Goal: Task Accomplishment & Management: Complete application form

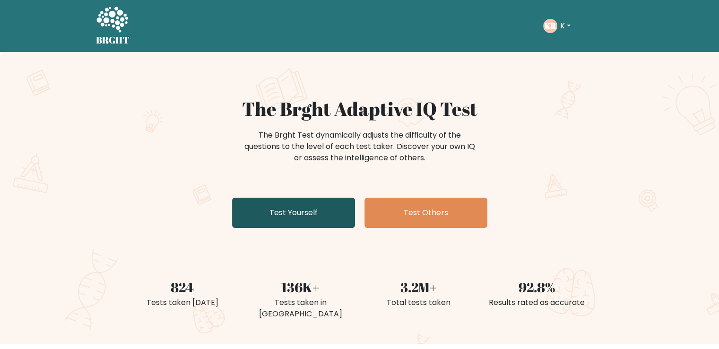
click at [325, 203] on link "Test Yourself" at bounding box center [293, 212] width 123 height 30
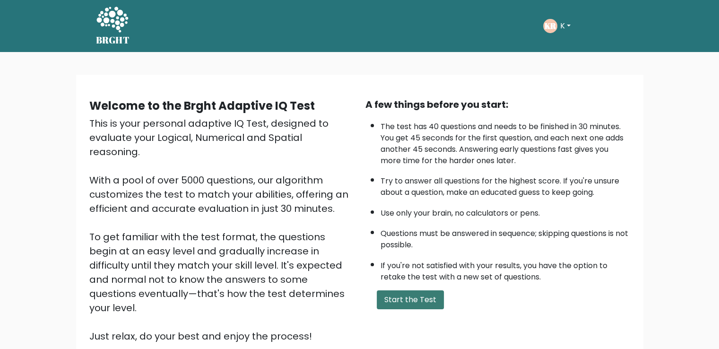
click at [395, 293] on button "Start the Test" at bounding box center [410, 299] width 67 height 19
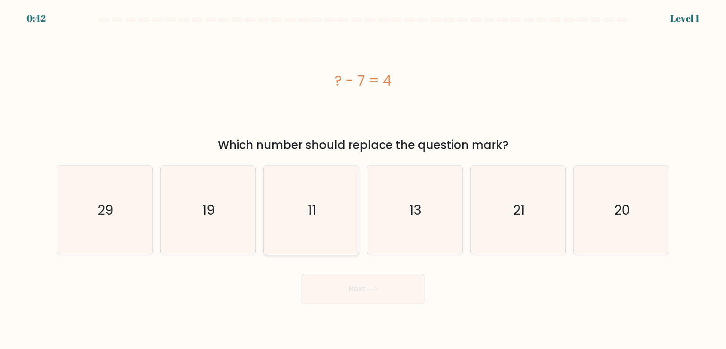
click at [278, 213] on icon "11" at bounding box center [310, 209] width 89 height 89
click at [363, 179] on input "c. 11" at bounding box center [363, 176] width 0 height 5
radio input "true"
click at [355, 287] on button "Next" at bounding box center [362, 289] width 123 height 30
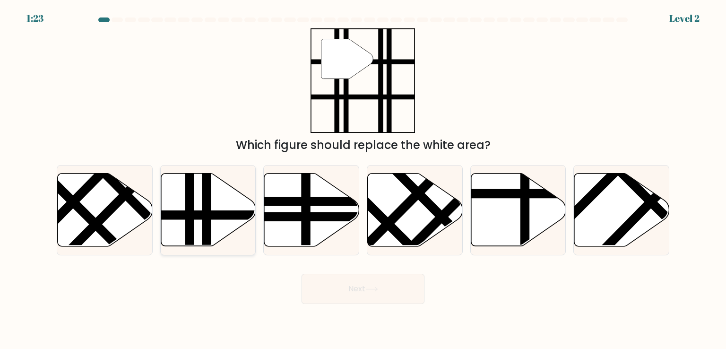
click at [189, 206] on line at bounding box center [189, 249] width 0 height 191
click at [363, 179] on input "b." at bounding box center [363, 176] width 0 height 5
radio input "true"
click at [349, 287] on button "Next" at bounding box center [362, 289] width 123 height 30
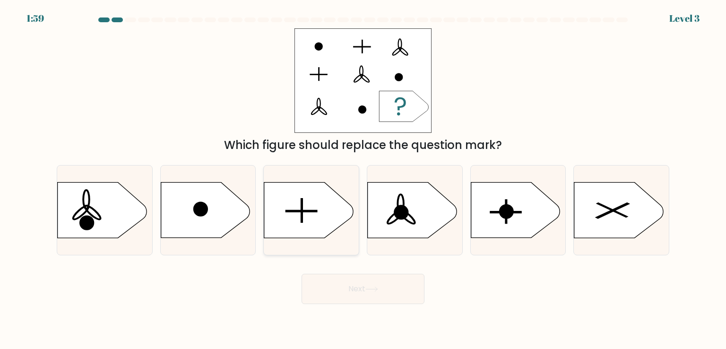
click at [309, 212] on icon at bounding box center [308, 209] width 89 height 55
click at [363, 179] on input "c." at bounding box center [363, 176] width 0 height 5
radio input "true"
click at [342, 308] on body "1:58 Level 3 a." at bounding box center [363, 174] width 726 height 349
click at [344, 288] on button "Next" at bounding box center [362, 289] width 123 height 30
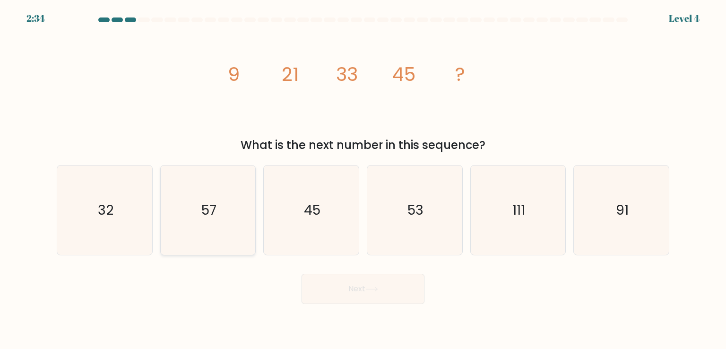
click at [226, 203] on icon "57" at bounding box center [207, 209] width 89 height 89
click at [363, 179] on input "b. 57" at bounding box center [363, 176] width 0 height 5
radio input "true"
click at [346, 289] on button "Next" at bounding box center [362, 289] width 123 height 30
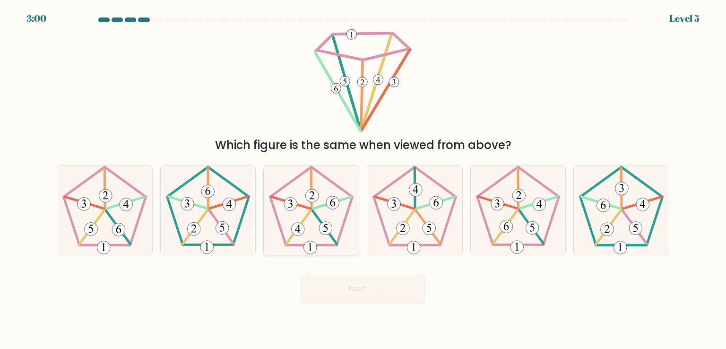
click at [332, 204] on 648 at bounding box center [332, 202] width 13 height 13
click at [363, 179] on input "c." at bounding box center [363, 176] width 0 height 5
radio input "true"
click at [377, 291] on icon at bounding box center [371, 289] width 11 height 4
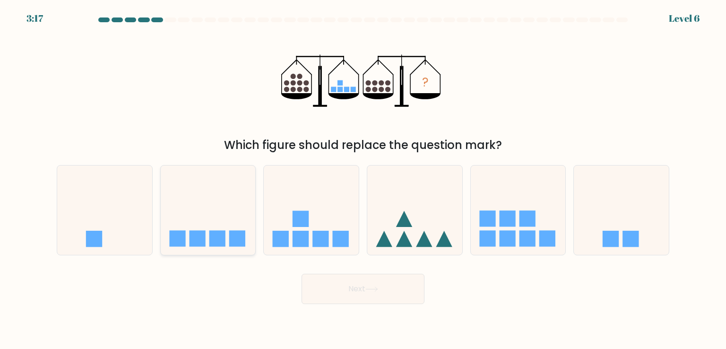
click at [233, 199] on icon at bounding box center [208, 210] width 95 height 78
click at [363, 179] on input "b." at bounding box center [363, 176] width 0 height 5
radio input "true"
click at [333, 294] on button "Next" at bounding box center [362, 289] width 123 height 30
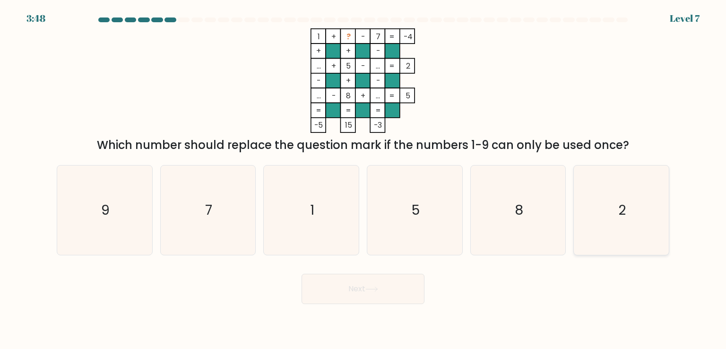
click at [604, 207] on icon "2" at bounding box center [620, 209] width 89 height 89
click at [363, 179] on input "f. 2" at bounding box center [363, 176] width 0 height 5
radio input "true"
click at [357, 285] on button "Next" at bounding box center [362, 289] width 123 height 30
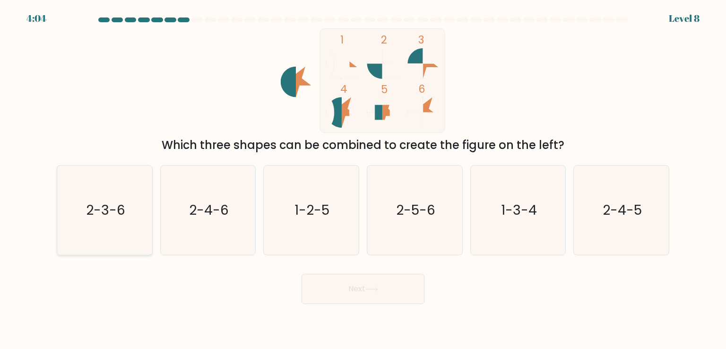
drag, startPoint x: 70, startPoint y: 192, endPoint x: 83, endPoint y: 200, distance: 15.1
click at [70, 192] on icon "2-3-6" at bounding box center [104, 209] width 89 height 89
click at [363, 179] on input "a. 2-3-6" at bounding box center [363, 176] width 0 height 5
radio input "true"
click at [320, 285] on button "Next" at bounding box center [362, 289] width 123 height 30
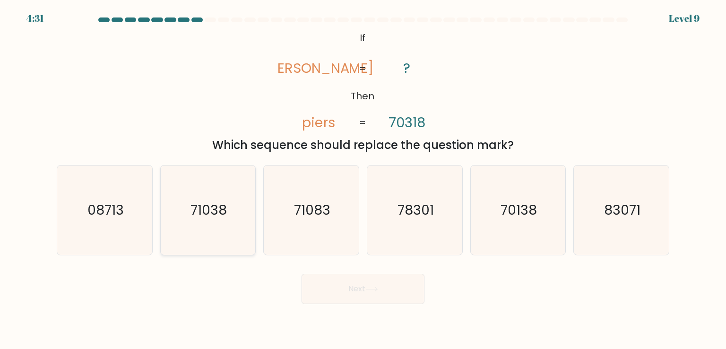
click at [235, 210] on icon "71038" at bounding box center [207, 209] width 89 height 89
click at [363, 179] on input "b. 71038" at bounding box center [363, 176] width 0 height 5
radio input "true"
click at [340, 293] on button "Next" at bounding box center [362, 289] width 123 height 30
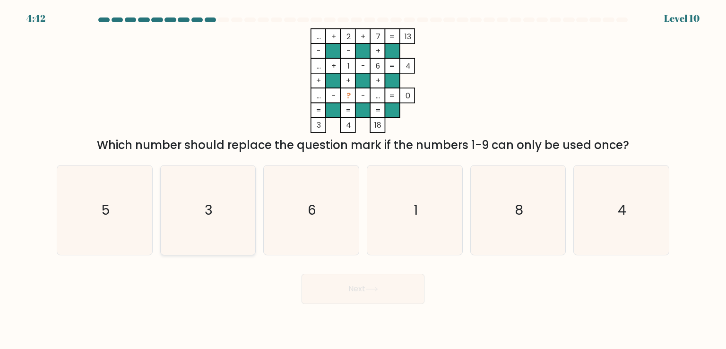
click at [199, 231] on icon "3" at bounding box center [207, 209] width 89 height 89
click at [363, 179] on input "b. 3" at bounding box center [363, 176] width 0 height 5
radio input "true"
click at [364, 291] on button "Next" at bounding box center [362, 289] width 123 height 30
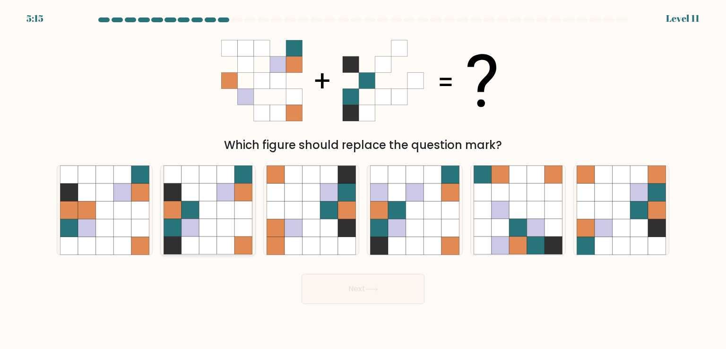
click at [227, 222] on icon at bounding box center [226, 228] width 18 height 18
click at [363, 179] on input "b." at bounding box center [363, 176] width 0 height 5
radio input "true"
click at [351, 282] on button "Next" at bounding box center [362, 289] width 123 height 30
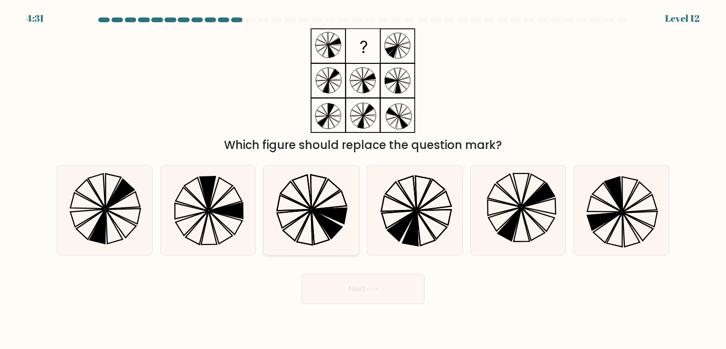
click at [300, 189] on icon at bounding box center [310, 209] width 89 height 89
click at [363, 179] on input "c." at bounding box center [363, 176] width 0 height 5
radio input "true"
click at [406, 296] on button "Next" at bounding box center [362, 289] width 123 height 30
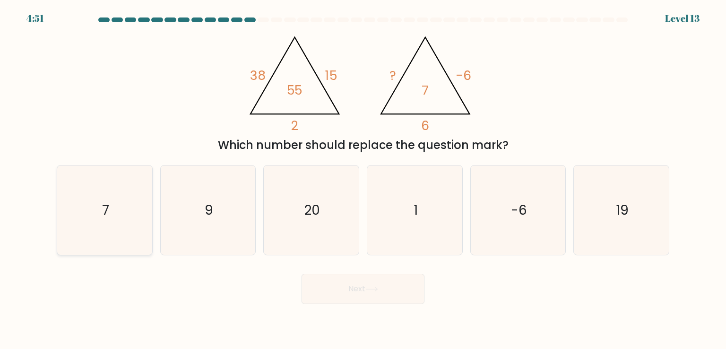
click at [95, 206] on icon "7" at bounding box center [104, 209] width 89 height 89
click at [363, 179] on input "a. 7" at bounding box center [363, 176] width 0 height 5
radio input "true"
click at [405, 283] on button "Next" at bounding box center [362, 289] width 123 height 30
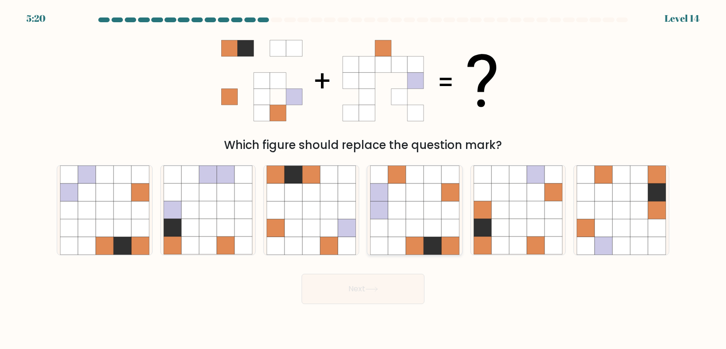
click at [399, 193] on icon at bounding box center [397, 192] width 18 height 18
click at [363, 179] on input "d." at bounding box center [363, 176] width 0 height 5
radio input "true"
click at [395, 298] on button "Next" at bounding box center [362, 289] width 123 height 30
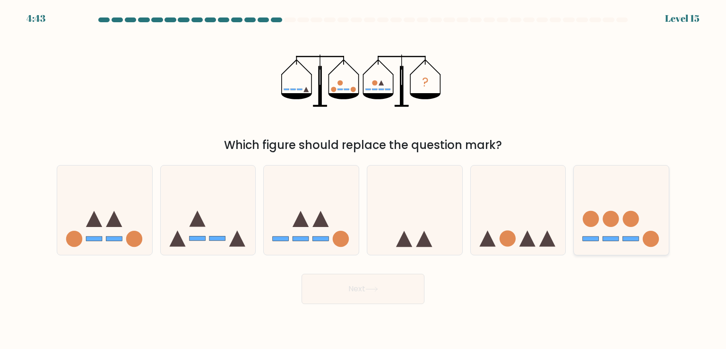
click at [622, 206] on icon at bounding box center [621, 210] width 95 height 78
click at [363, 179] on input "f." at bounding box center [363, 176] width 0 height 5
radio input "true"
click at [347, 294] on button "Next" at bounding box center [362, 289] width 123 height 30
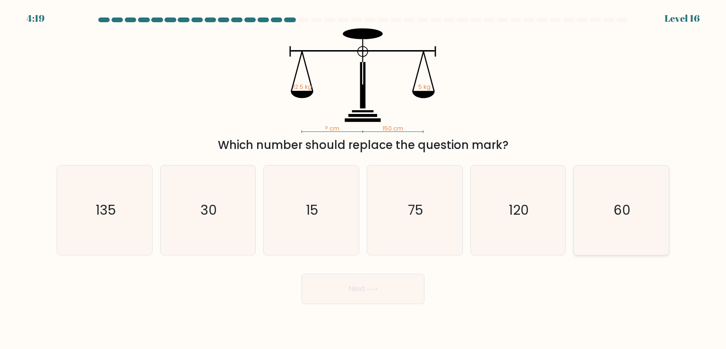
click at [607, 205] on icon "60" at bounding box center [620, 209] width 89 height 89
click at [363, 179] on input "f. 60" at bounding box center [363, 176] width 0 height 5
radio input "true"
click at [352, 283] on button "Next" at bounding box center [362, 289] width 123 height 30
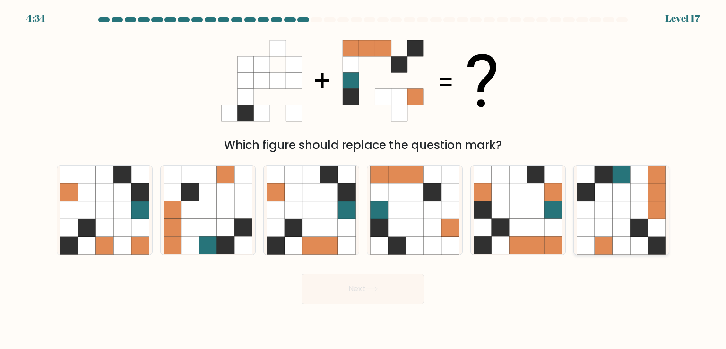
click at [615, 174] on icon at bounding box center [621, 175] width 18 height 18
click at [363, 174] on input "f." at bounding box center [363, 176] width 0 height 5
radio input "true"
click at [406, 295] on button "Next" at bounding box center [362, 289] width 123 height 30
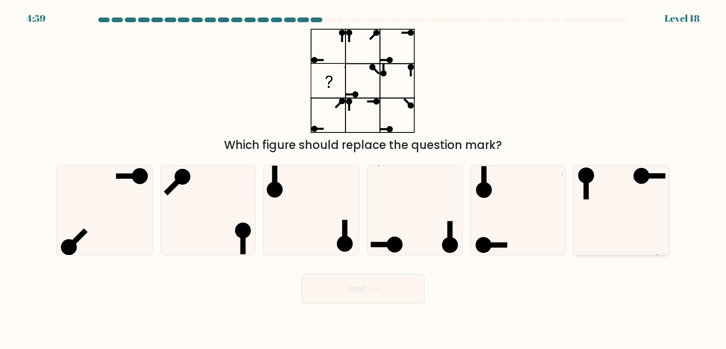
click at [612, 192] on icon at bounding box center [620, 209] width 89 height 89
click at [363, 179] on input "f." at bounding box center [363, 176] width 0 height 5
radio input "true"
click at [387, 288] on button "Next" at bounding box center [362, 289] width 123 height 30
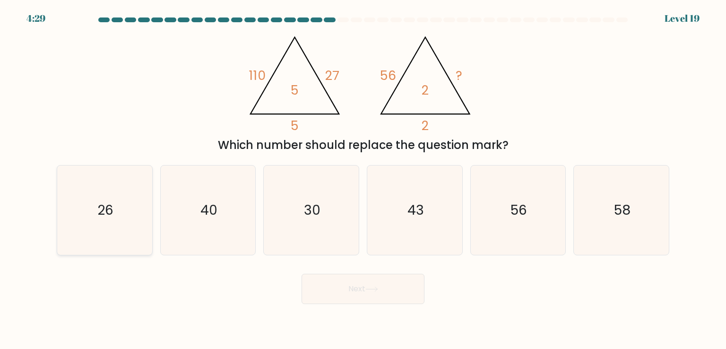
click at [133, 209] on icon "26" at bounding box center [104, 209] width 89 height 89
click at [363, 179] on input "a. 26" at bounding box center [363, 176] width 0 height 5
radio input "true"
click at [321, 204] on icon "30" at bounding box center [310, 209] width 89 height 89
click at [363, 179] on input "c. 30" at bounding box center [363, 176] width 0 height 5
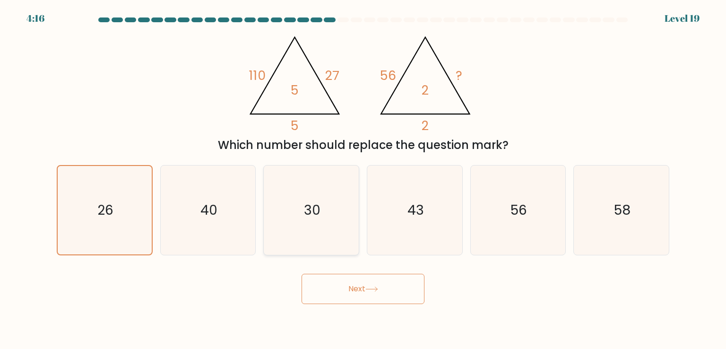
radio input "true"
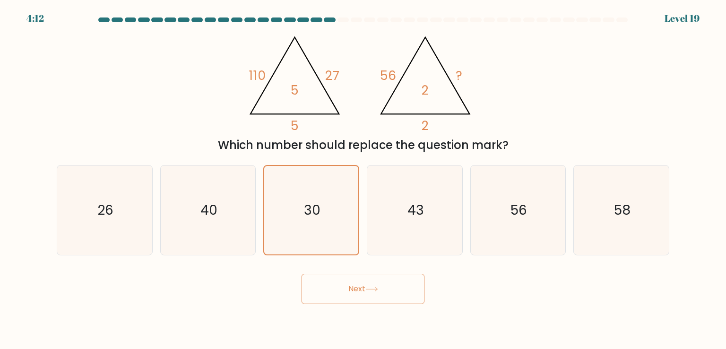
click at [370, 287] on icon at bounding box center [371, 288] width 13 height 5
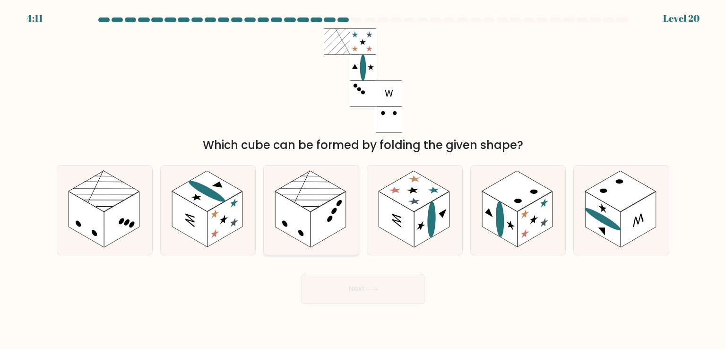
click at [302, 205] on rect at bounding box center [310, 191] width 70 height 41
click at [363, 179] on input "c." at bounding box center [363, 176] width 0 height 5
radio input "true"
click at [83, 215] on rect at bounding box center [86, 219] width 35 height 56
click at [363, 179] on input "a." at bounding box center [363, 176] width 0 height 5
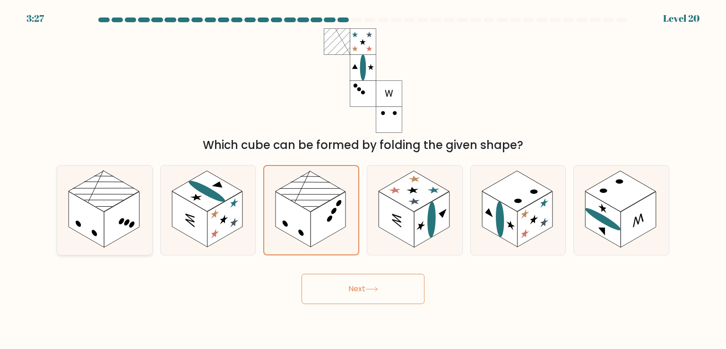
radio input "true"
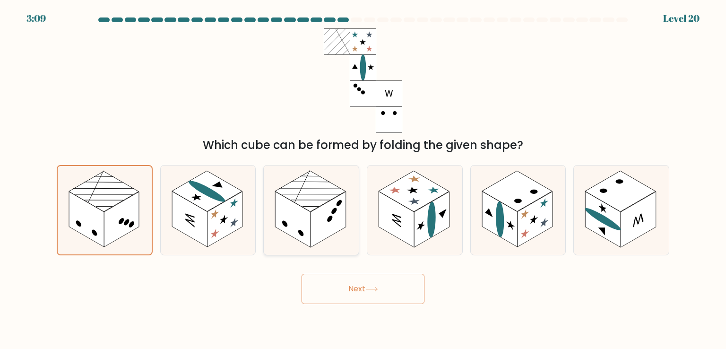
click at [320, 204] on rect at bounding box center [310, 191] width 70 height 41
click at [363, 179] on input "c." at bounding box center [363, 176] width 0 height 5
radio input "true"
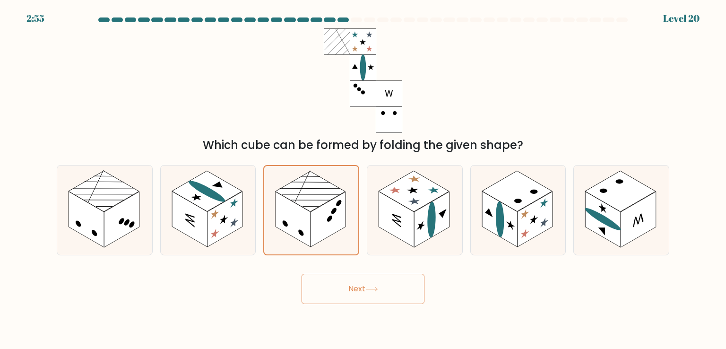
click at [347, 291] on button "Next" at bounding box center [362, 289] width 123 height 30
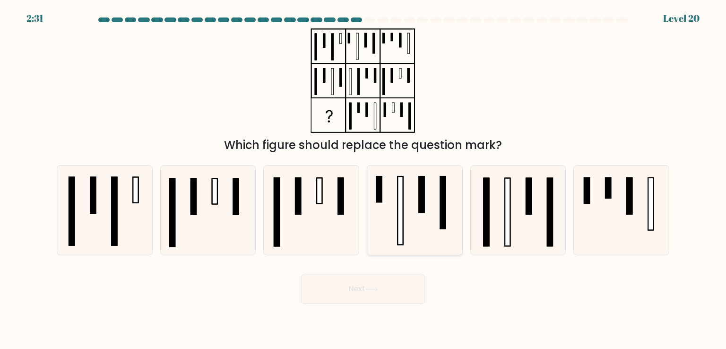
click at [423, 201] on rect at bounding box center [421, 194] width 5 height 36
click at [363, 179] on input "d." at bounding box center [363, 176] width 0 height 5
radio input "true"
click at [427, 197] on icon at bounding box center [414, 210] width 88 height 88
click at [363, 179] on input "d." at bounding box center [363, 176] width 0 height 5
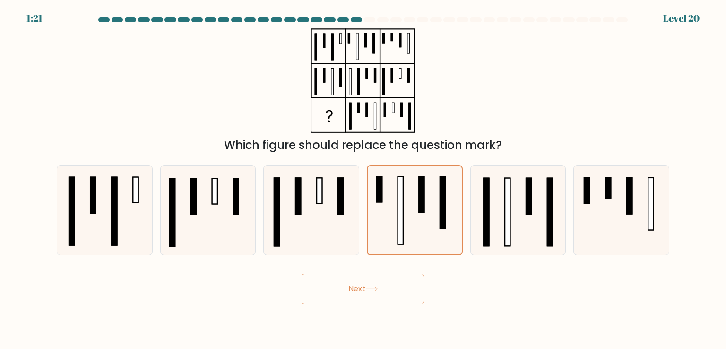
click at [363, 307] on body "1:21 Level 20" at bounding box center [363, 174] width 726 height 349
click at [363, 290] on button "Next" at bounding box center [362, 289] width 123 height 30
click at [505, 221] on rect at bounding box center [507, 212] width 5 height 68
click at [363, 179] on input "e." at bounding box center [363, 176] width 0 height 5
radio input "true"
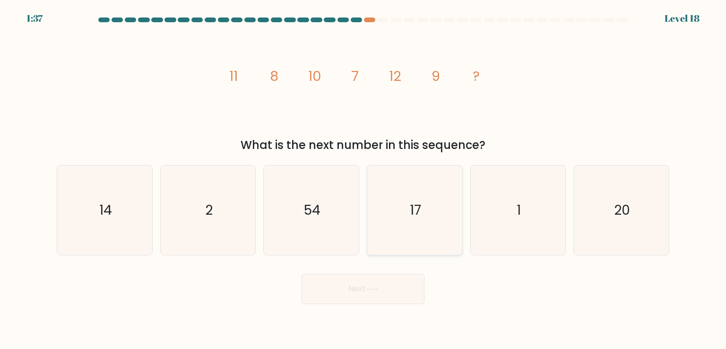
click at [391, 206] on icon "17" at bounding box center [414, 209] width 89 height 89
click at [363, 179] on input "d. 17" at bounding box center [363, 176] width 0 height 5
radio input "true"
click at [386, 291] on button "Next" at bounding box center [362, 289] width 123 height 30
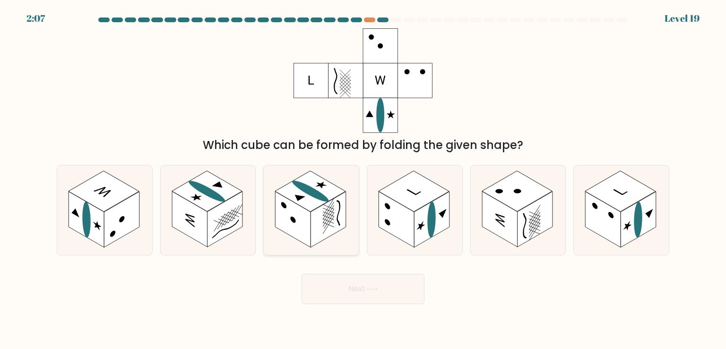
click at [296, 205] on rect at bounding box center [292, 219] width 35 height 56
click at [363, 179] on input "c." at bounding box center [363, 176] width 0 height 5
radio input "true"
click at [438, 212] on rect at bounding box center [431, 219] width 35 height 56
click at [363, 179] on input "d." at bounding box center [363, 176] width 0 height 5
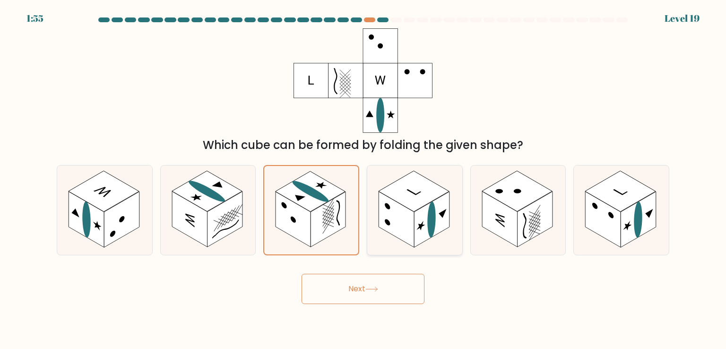
radio input "true"
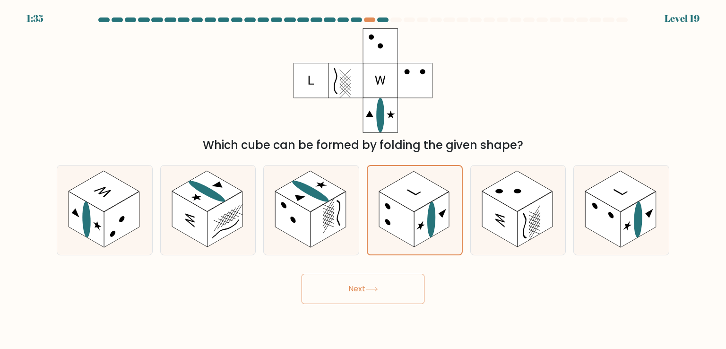
click at [343, 295] on button "Next" at bounding box center [362, 289] width 123 height 30
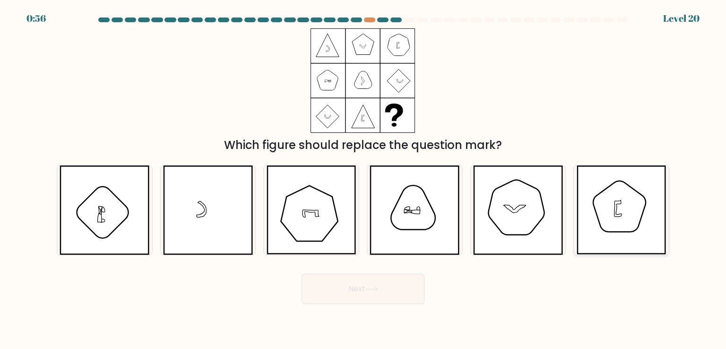
click at [575, 203] on div at bounding box center [621, 210] width 96 height 90
click at [363, 179] on input "f." at bounding box center [363, 176] width 0 height 5
radio input "true"
click at [291, 216] on icon at bounding box center [311, 209] width 90 height 89
click at [363, 179] on input "c." at bounding box center [363, 176] width 0 height 5
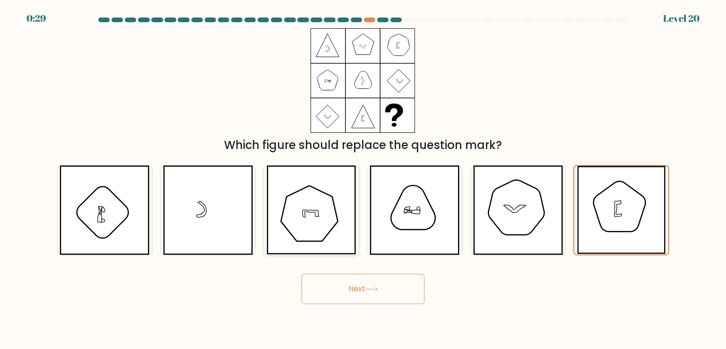
radio input "true"
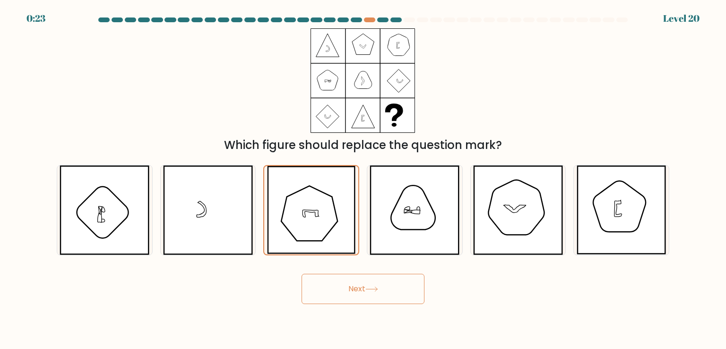
click at [353, 282] on button "Next" at bounding box center [362, 289] width 123 height 30
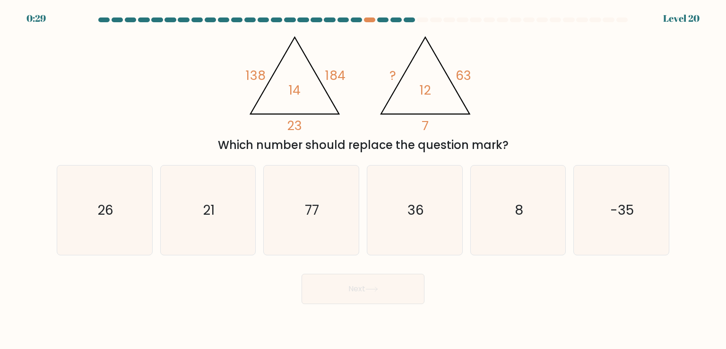
click at [0, 160] on form at bounding box center [363, 160] width 726 height 286
click at [13, 101] on form at bounding box center [363, 160] width 726 height 286
click at [188, 215] on icon "21" at bounding box center [207, 209] width 89 height 89
click at [363, 179] on input "b. 21" at bounding box center [363, 176] width 0 height 5
radio input "true"
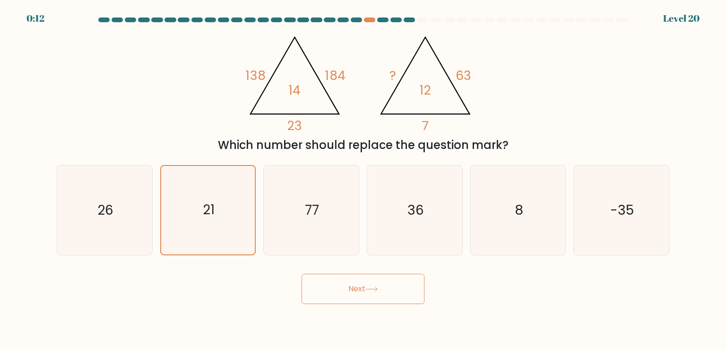
click at [346, 285] on button "Next" at bounding box center [362, 289] width 123 height 30
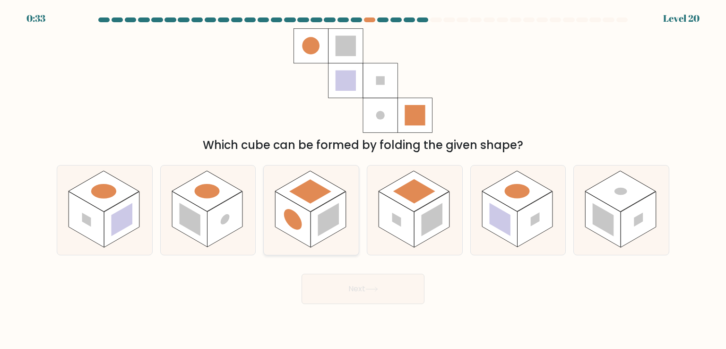
click at [304, 203] on rect at bounding box center [310, 191] width 70 height 41
click at [363, 179] on input "c." at bounding box center [363, 176] width 0 height 5
radio input "true"
click at [383, 208] on rect at bounding box center [395, 219] width 35 height 56
click at [363, 179] on input "d." at bounding box center [363, 176] width 0 height 5
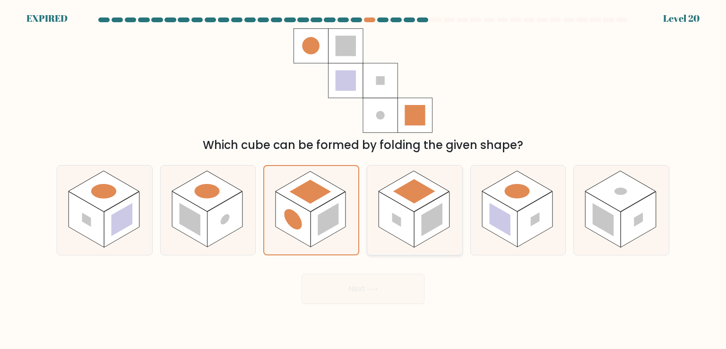
radio input "true"
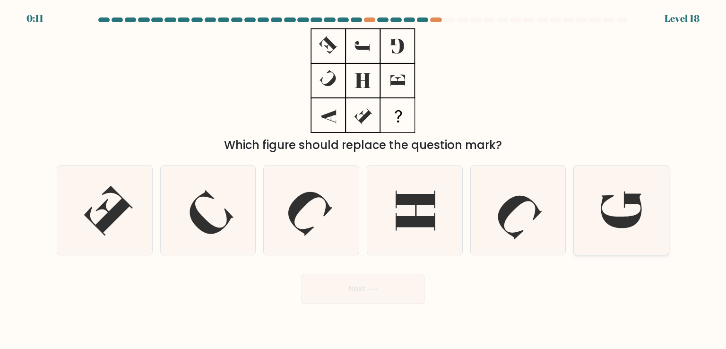
click at [634, 175] on icon at bounding box center [620, 209] width 89 height 89
click at [363, 175] on input "f." at bounding box center [363, 176] width 0 height 5
radio input "true"
click at [383, 274] on button "Next" at bounding box center [362, 289] width 123 height 30
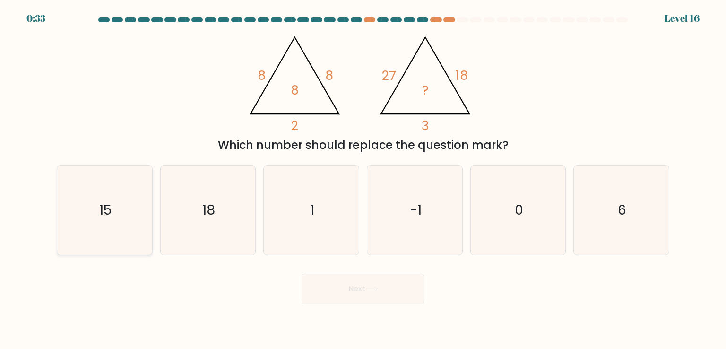
drag, startPoint x: 142, startPoint y: 222, endPoint x: 147, endPoint y: 223, distance: 5.5
click at [141, 222] on icon "15" at bounding box center [104, 209] width 89 height 89
click at [363, 179] on input "a. 15" at bounding box center [363, 176] width 0 height 5
radio input "true"
click at [348, 290] on button "Next" at bounding box center [362, 289] width 123 height 30
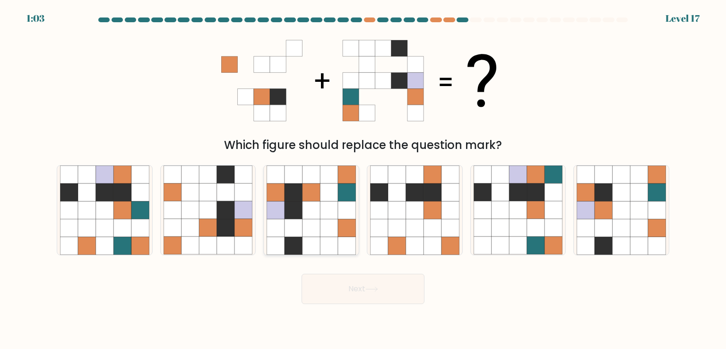
click at [318, 213] on icon at bounding box center [311, 210] width 18 height 18
click at [363, 179] on input "c." at bounding box center [363, 176] width 0 height 5
radio input "true"
click at [359, 296] on button "Next" at bounding box center [362, 289] width 123 height 30
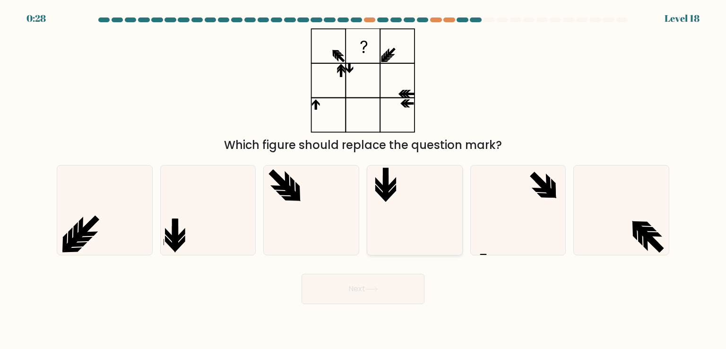
click at [389, 165] on div at bounding box center [415, 210] width 96 height 90
click at [363, 174] on input "d." at bounding box center [363, 176] width 0 height 5
radio input "true"
click at [345, 286] on button "Next" at bounding box center [362, 289] width 123 height 30
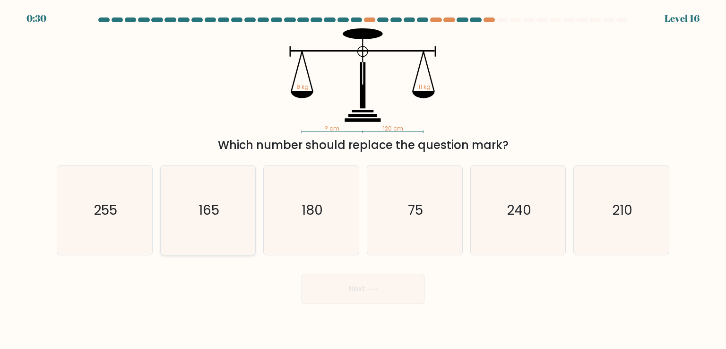
click at [199, 225] on icon "165" at bounding box center [207, 209] width 89 height 89
click at [363, 179] on input "b. 165" at bounding box center [363, 176] width 0 height 5
radio input "true"
click at [307, 274] on button "Next" at bounding box center [362, 289] width 123 height 30
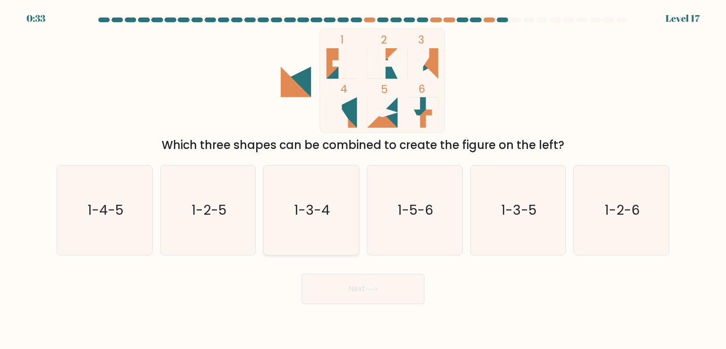
click at [313, 230] on icon "1-3-4" at bounding box center [310, 209] width 89 height 89
click at [363, 179] on input "c. 1-3-4" at bounding box center [363, 176] width 0 height 5
radio input "true"
click at [335, 279] on button "Next" at bounding box center [362, 289] width 123 height 30
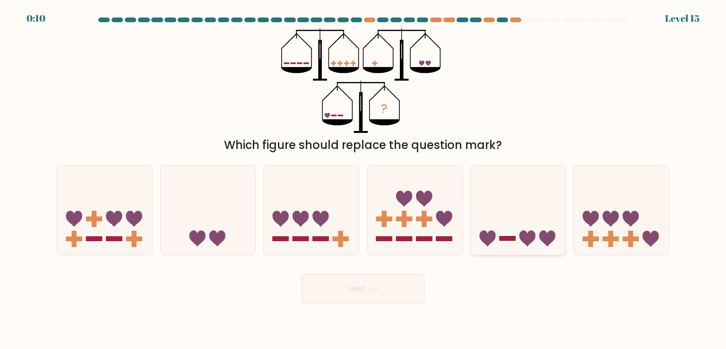
click at [513, 214] on icon at bounding box center [518, 210] width 95 height 78
click at [363, 179] on input "e." at bounding box center [363, 176] width 0 height 5
radio input "true"
click at [372, 307] on body "0:09 Level 15" at bounding box center [363, 174] width 726 height 349
click at [363, 269] on div "Next" at bounding box center [363, 284] width 624 height 37
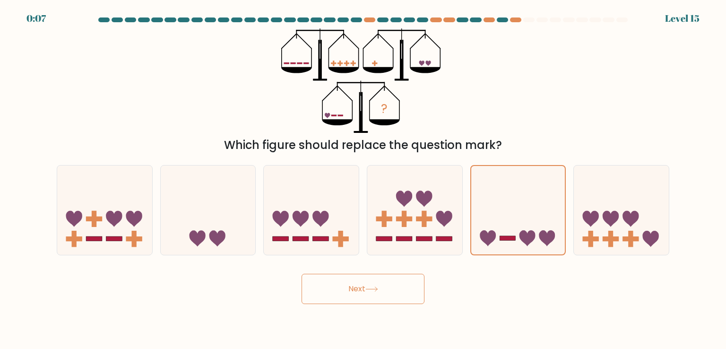
click at [341, 300] on button "Next" at bounding box center [362, 289] width 123 height 30
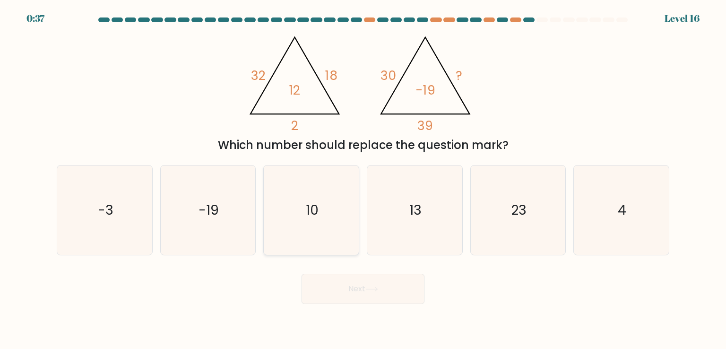
click at [310, 205] on text "10" at bounding box center [312, 209] width 13 height 19
click at [363, 179] on input "c. 10" at bounding box center [363, 176] width 0 height 5
radio input "true"
click at [352, 296] on button "Next" at bounding box center [362, 289] width 123 height 30
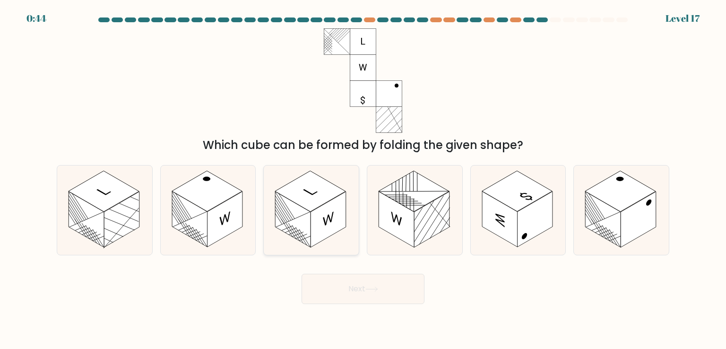
click at [294, 223] on rect at bounding box center [292, 219] width 35 height 56
click at [363, 179] on input "c." at bounding box center [363, 176] width 0 height 5
radio input "true"
click at [326, 289] on button "Next" at bounding box center [362, 289] width 123 height 30
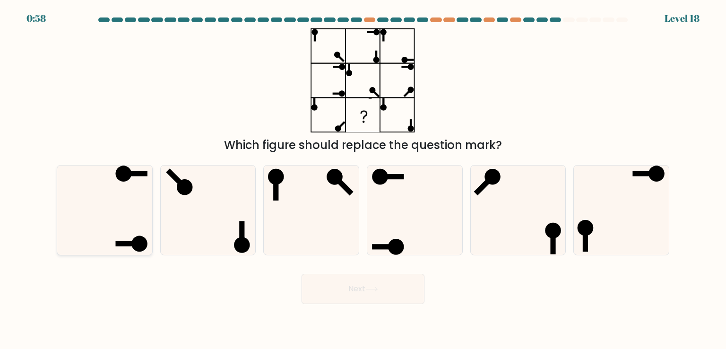
click at [123, 206] on icon at bounding box center [104, 209] width 89 height 89
click at [363, 179] on input "a." at bounding box center [363, 176] width 0 height 5
radio input "true"
click at [353, 286] on button "Next" at bounding box center [362, 289] width 123 height 30
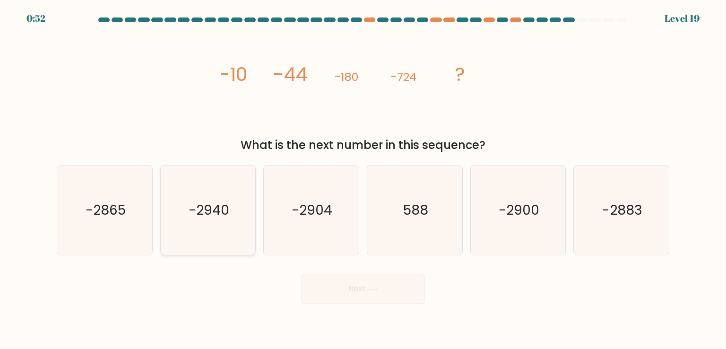
click at [225, 223] on icon "-2940" at bounding box center [207, 209] width 89 height 89
click at [363, 179] on input "b. -2940" at bounding box center [363, 176] width 0 height 5
radio input "true"
click at [0, 137] on form at bounding box center [363, 160] width 726 height 286
click at [352, 303] on button "Next" at bounding box center [362, 289] width 123 height 30
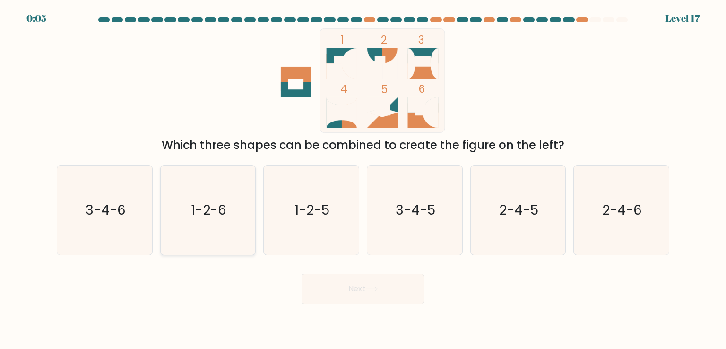
click at [191, 198] on icon "1-2-6" at bounding box center [207, 209] width 89 height 89
click at [363, 179] on input "b. 1-2-6" at bounding box center [363, 176] width 0 height 5
radio input "true"
click at [370, 231] on icon "3-4-5" at bounding box center [414, 209] width 89 height 89
click at [363, 179] on input "d. 3-4-5" at bounding box center [363, 176] width 0 height 5
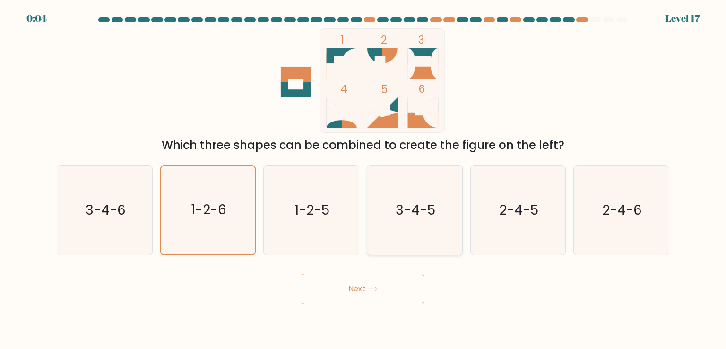
radio input "true"
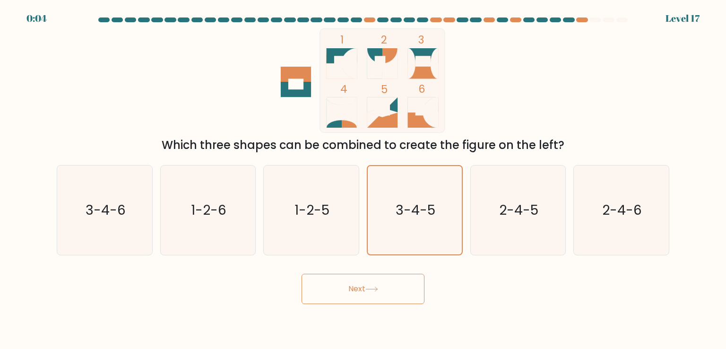
click at [377, 284] on button "Next" at bounding box center [362, 289] width 123 height 30
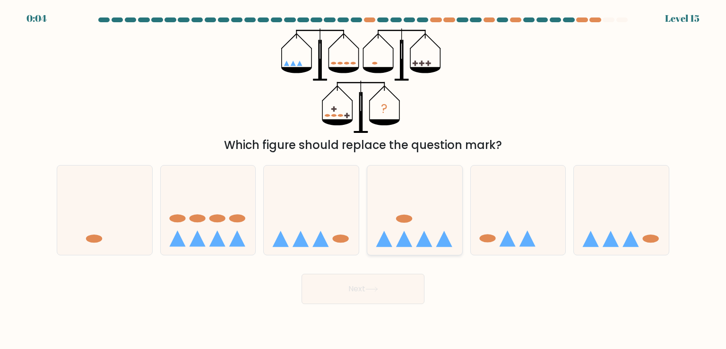
click at [437, 231] on icon at bounding box center [414, 210] width 95 height 78
click at [363, 179] on input "d." at bounding box center [363, 176] width 0 height 5
radio input "true"
click at [384, 281] on button "Next" at bounding box center [362, 289] width 123 height 30
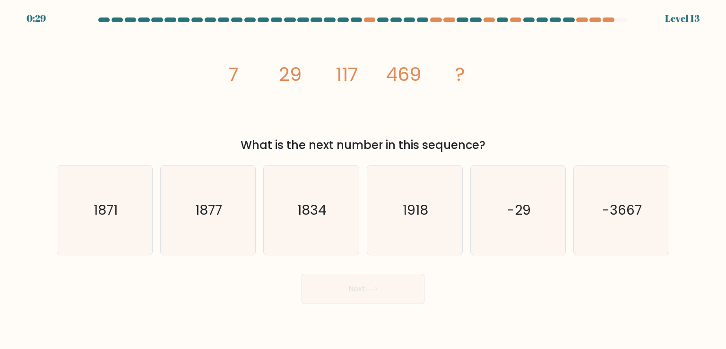
click at [0, 136] on form at bounding box center [363, 160] width 726 height 286
click at [0, 137] on form at bounding box center [363, 160] width 726 height 286
click at [0, 106] on form at bounding box center [363, 160] width 726 height 286
click at [4, 184] on form at bounding box center [363, 160] width 726 height 286
click at [10, 133] on form at bounding box center [363, 160] width 726 height 286
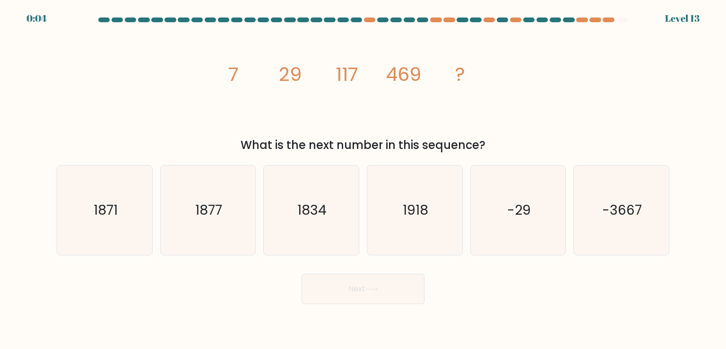
click at [146, 2] on div "0:04 Level 13" at bounding box center [363, 5] width 726 height 11
click at [105, 206] on text "1871" at bounding box center [106, 209] width 24 height 19
click at [363, 179] on input "a. 1871" at bounding box center [363, 176] width 0 height 5
radio input "true"
click at [343, 290] on button "Next" at bounding box center [362, 289] width 123 height 30
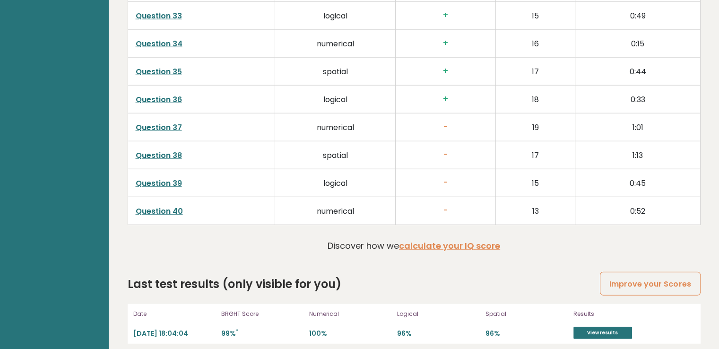
scroll to position [2445, 0]
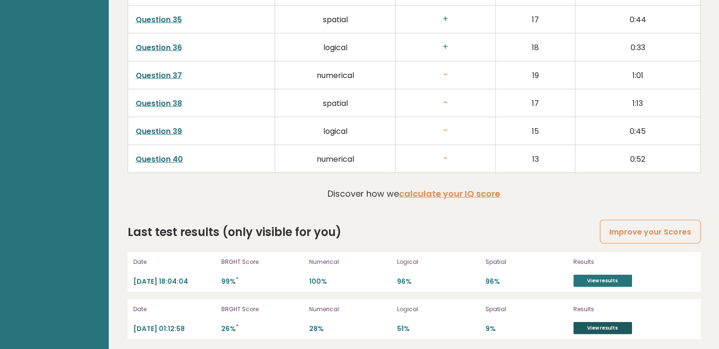
click at [605, 325] on link "View results" at bounding box center [602, 328] width 59 height 12
